Goal: Contribute content: Contribute content

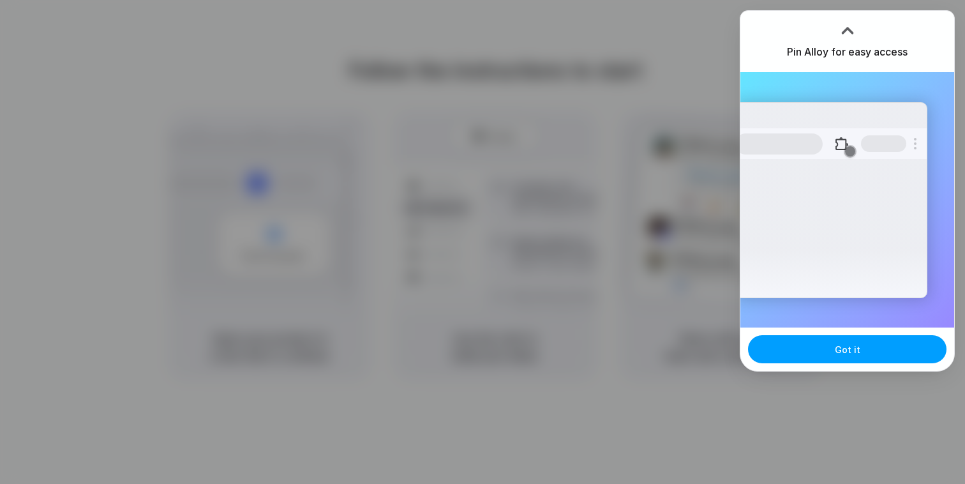
click at [839, 352] on span "Got it" at bounding box center [848, 349] width 26 height 13
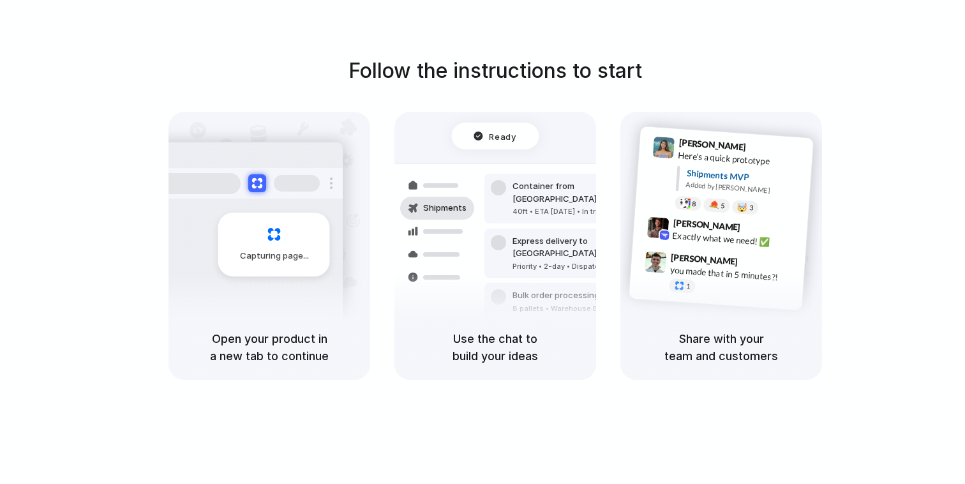
click at [482, 242] on div at bounding box center [482, 242] width 0 height 0
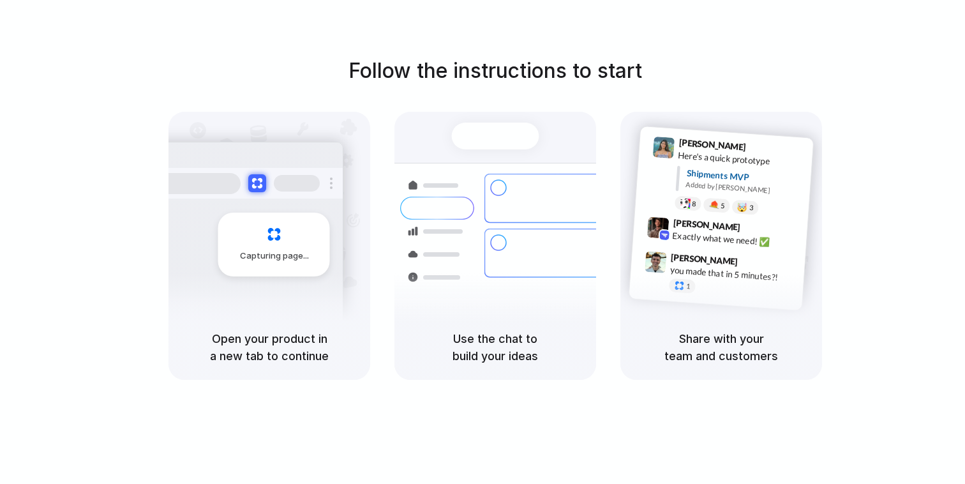
click at [482, 242] on div at bounding box center [482, 242] width 0 height 0
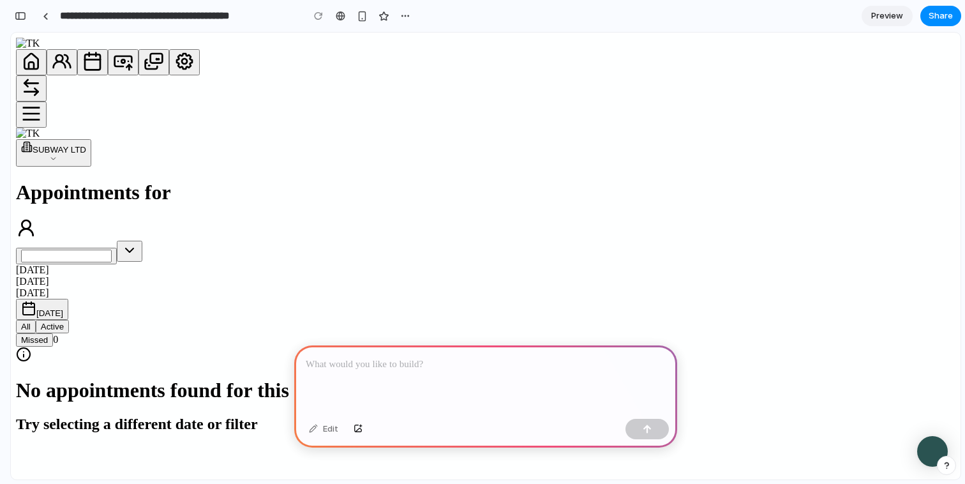
click at [435, 367] on p at bounding box center [486, 364] width 360 height 15
